Goal: Transaction & Acquisition: Purchase product/service

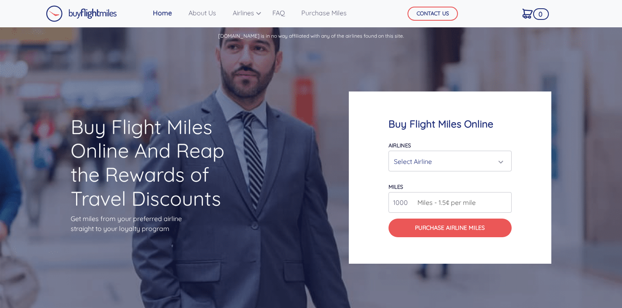
click at [463, 170] on div "Select Airline" at bounding box center [450, 161] width 122 height 20
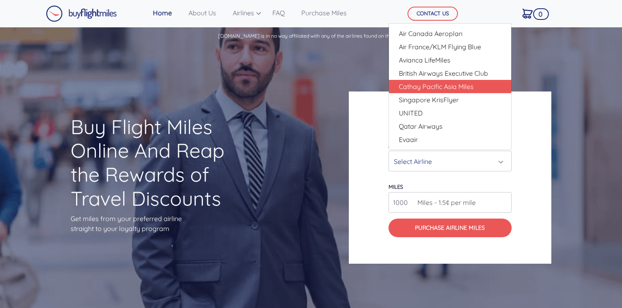
click at [442, 90] on span "Cathay Pacific Asia Miles" at bounding box center [436, 86] width 75 height 10
select select "Cathay Pacific Asia Miles"
type input "80000"
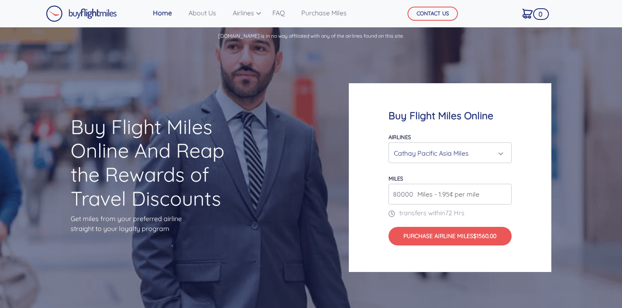
click at [491, 199] on input "80000" at bounding box center [450, 194] width 123 height 21
click at [472, 148] on div "Cathay Pacific Asia Miles" at bounding box center [447, 153] width 107 height 16
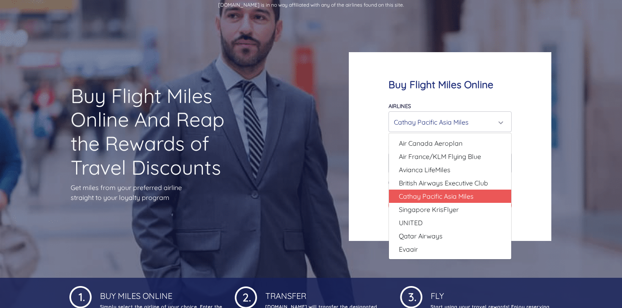
scroll to position [35, 0]
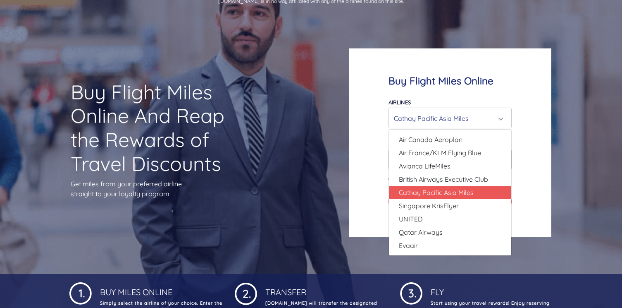
click at [499, 117] on div "Cathay Pacific Asia Miles" at bounding box center [447, 118] width 107 height 16
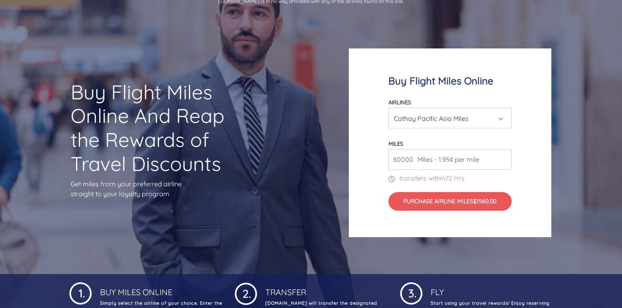
click at [499, 117] on div "Cathay Pacific Asia Miles" at bounding box center [447, 118] width 107 height 16
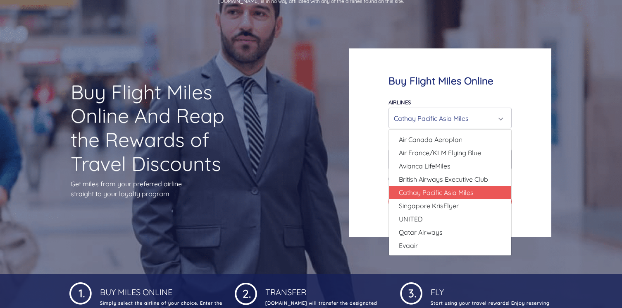
click at [448, 116] on div "Cathay Pacific Asia Miles" at bounding box center [447, 118] width 107 height 16
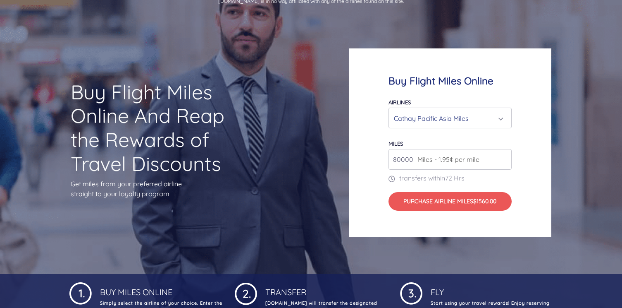
click at [448, 116] on div "Cathay Pacific Asia Miles" at bounding box center [447, 118] width 107 height 16
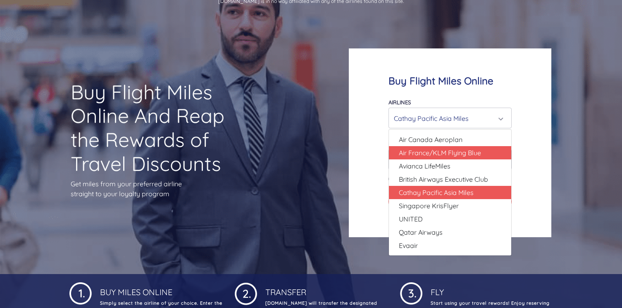
click at [440, 151] on span "Air France/KLM Flying Blue" at bounding box center [440, 153] width 82 height 10
select select "Air France/KLM Flying Blue"
type input "49000"
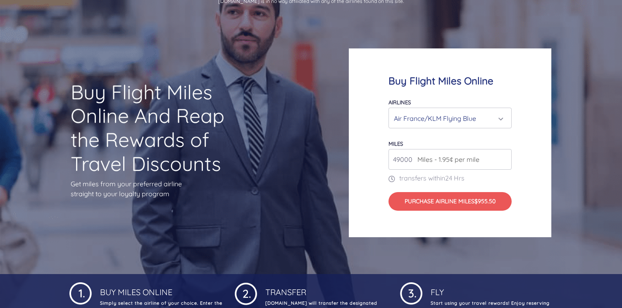
click at [453, 117] on div "Air France/KLM Flying Blue" at bounding box center [447, 118] width 107 height 16
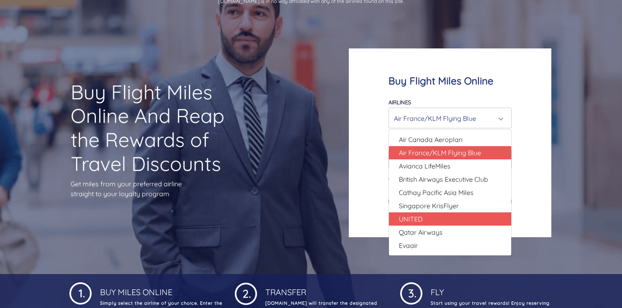
click at [434, 220] on link "UNITED" at bounding box center [450, 218] width 122 height 13
select select "UNITED"
type input "80000"
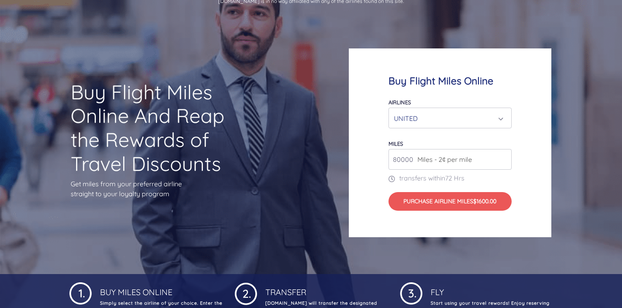
click at [484, 154] on input "80000" at bounding box center [450, 159] width 123 height 21
